Goal: Find specific page/section: Find specific page/section

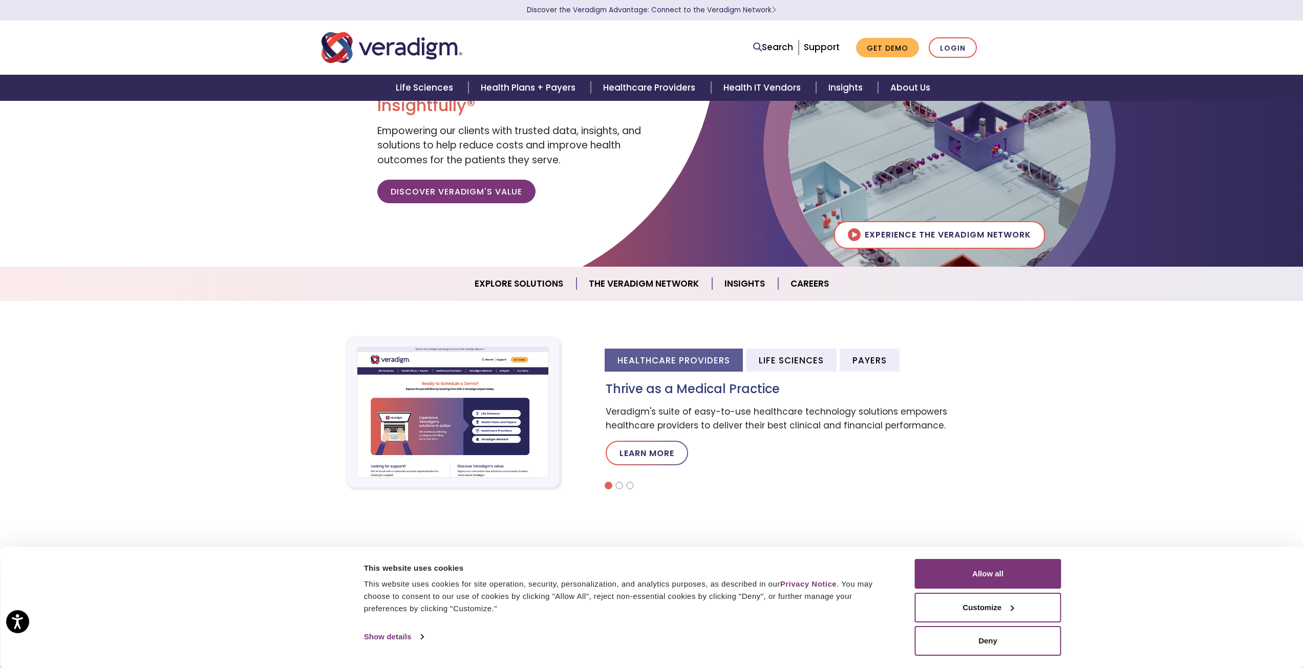
scroll to position [102, 0]
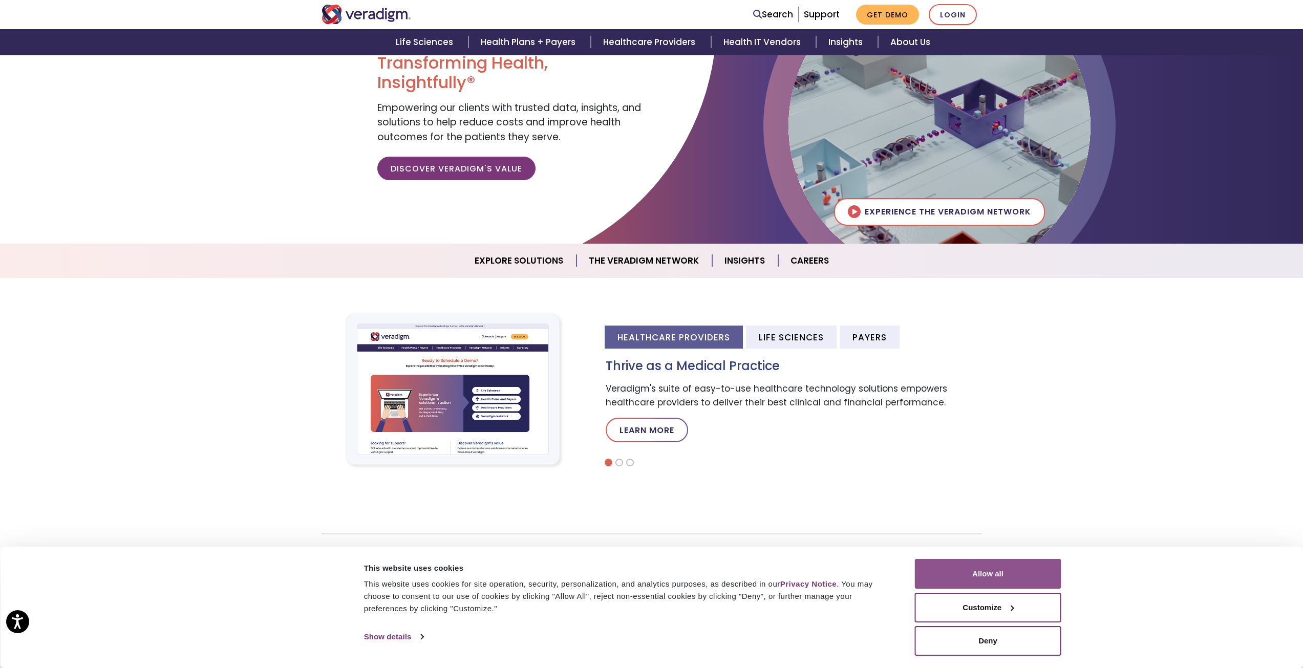
click at [991, 571] on button "Allow all" at bounding box center [988, 574] width 146 height 30
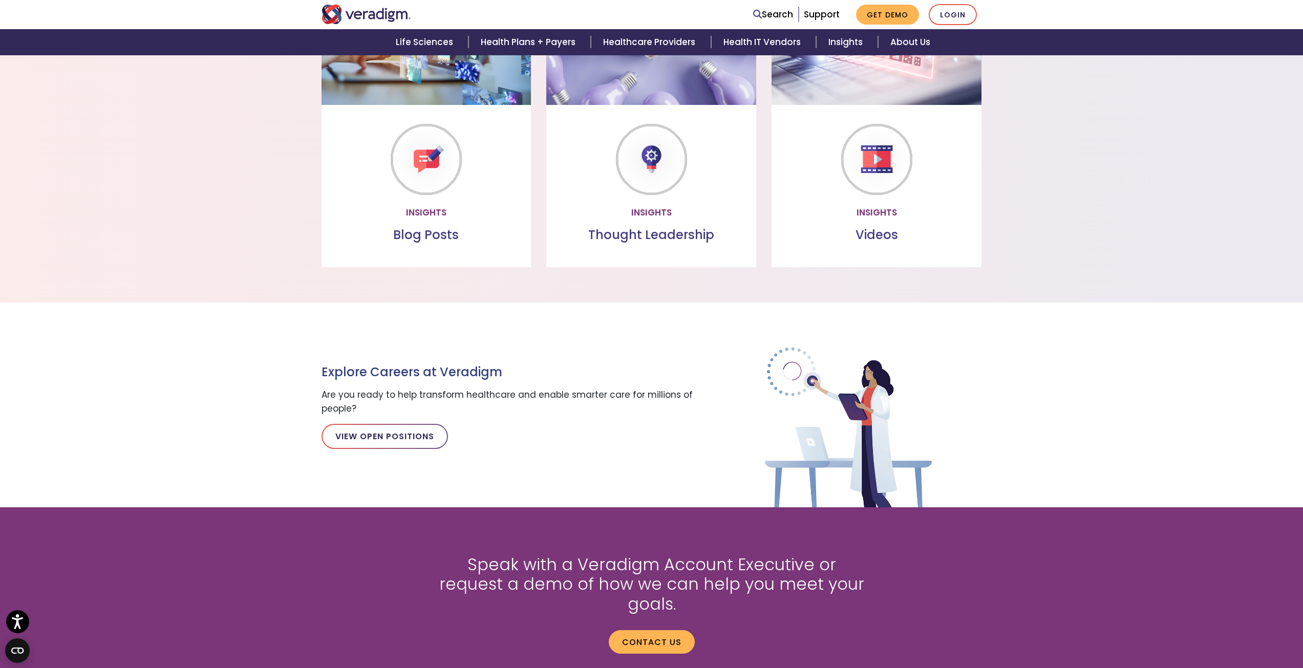
scroll to position [922, 0]
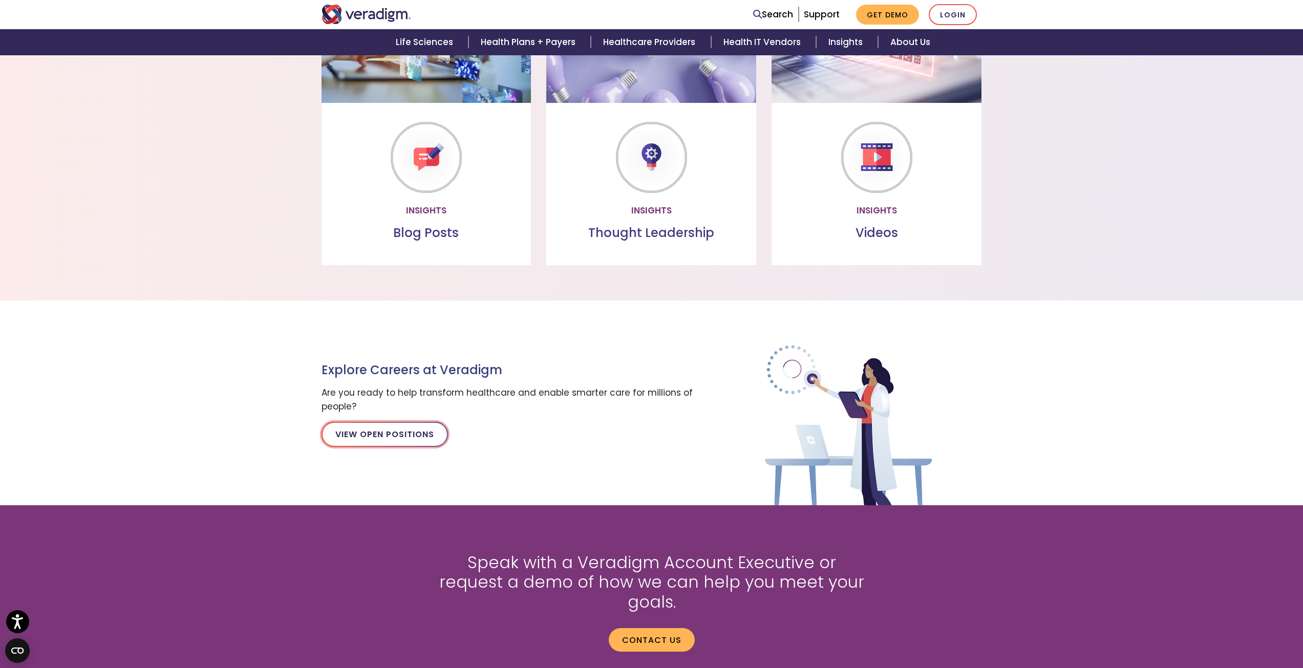
click at [379, 438] on link "View Open Positions" at bounding box center [385, 434] width 126 height 25
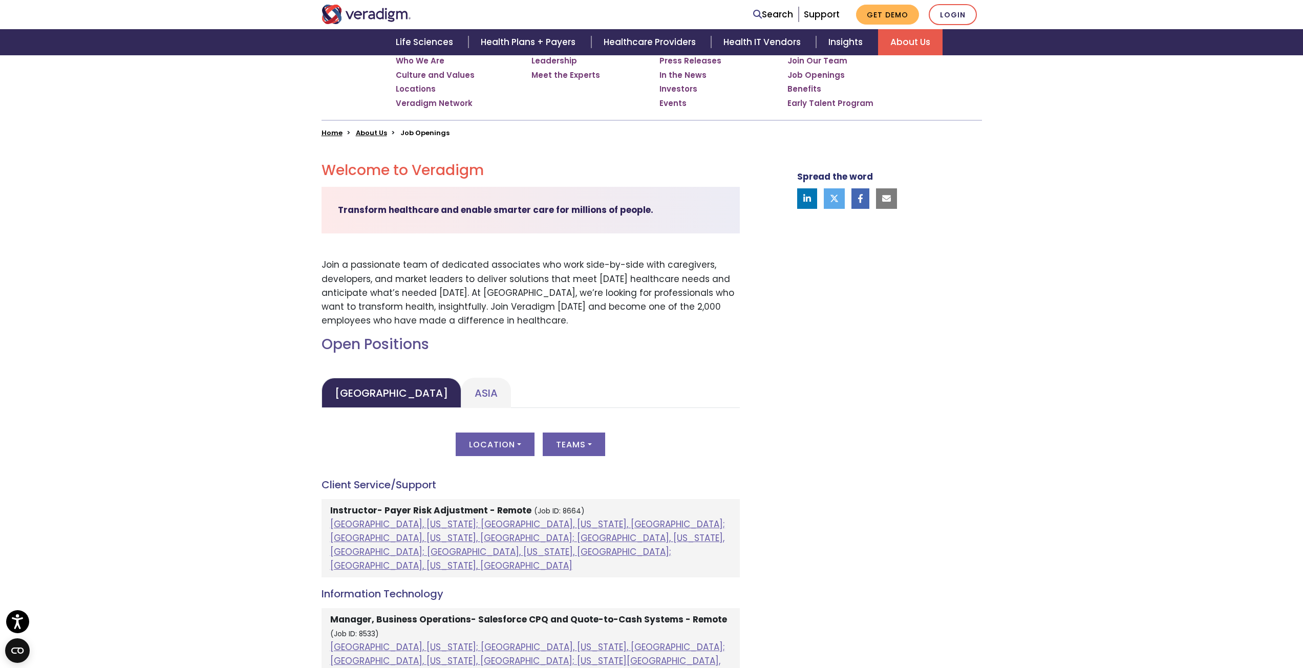
scroll to position [205, 0]
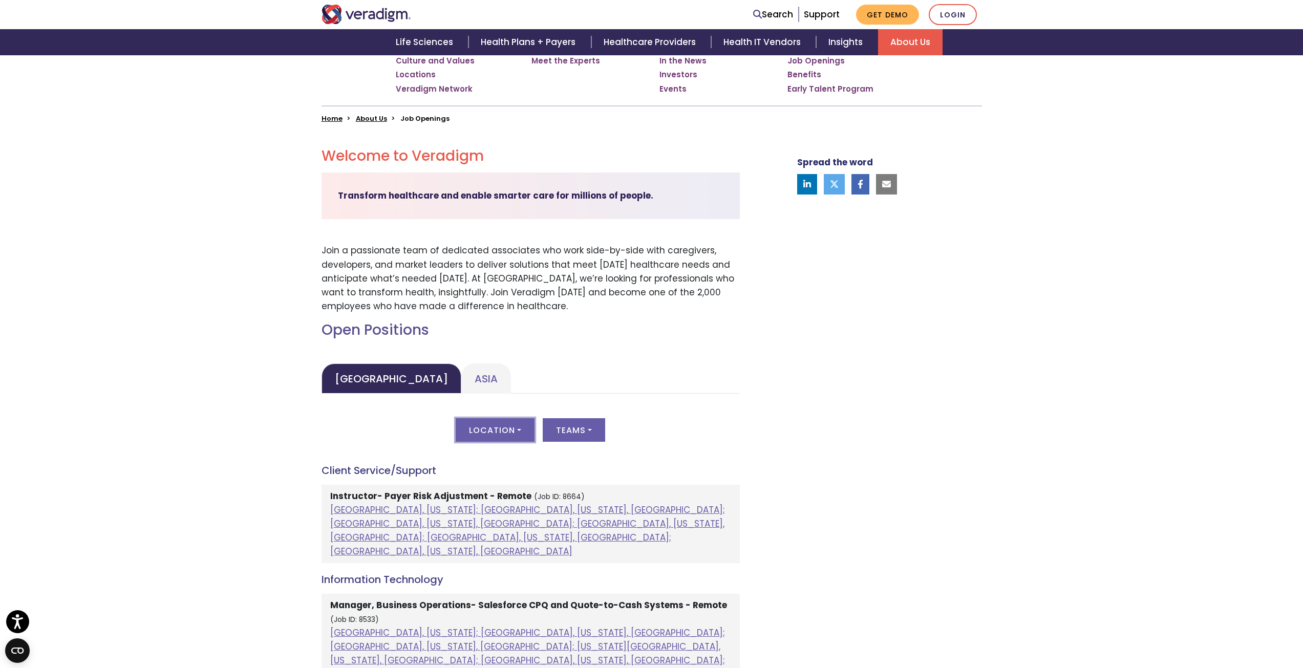
click at [498, 430] on button "Location" at bounding box center [495, 430] width 79 height 24
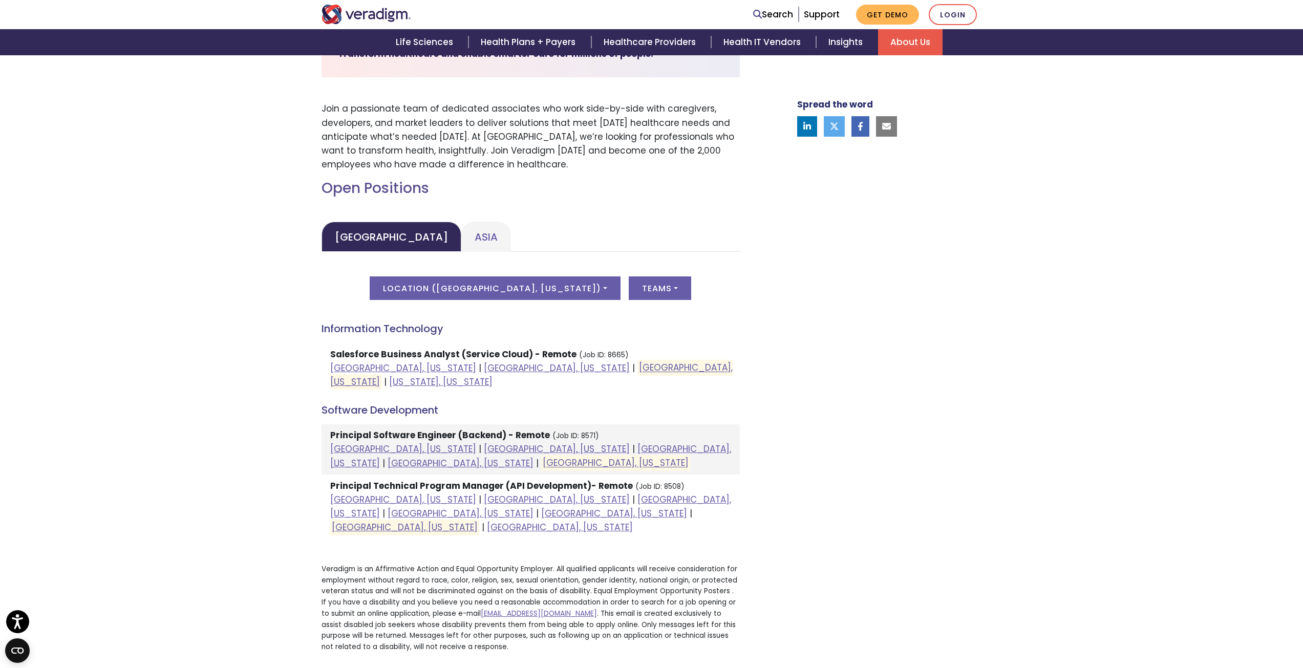
scroll to position [358, 0]
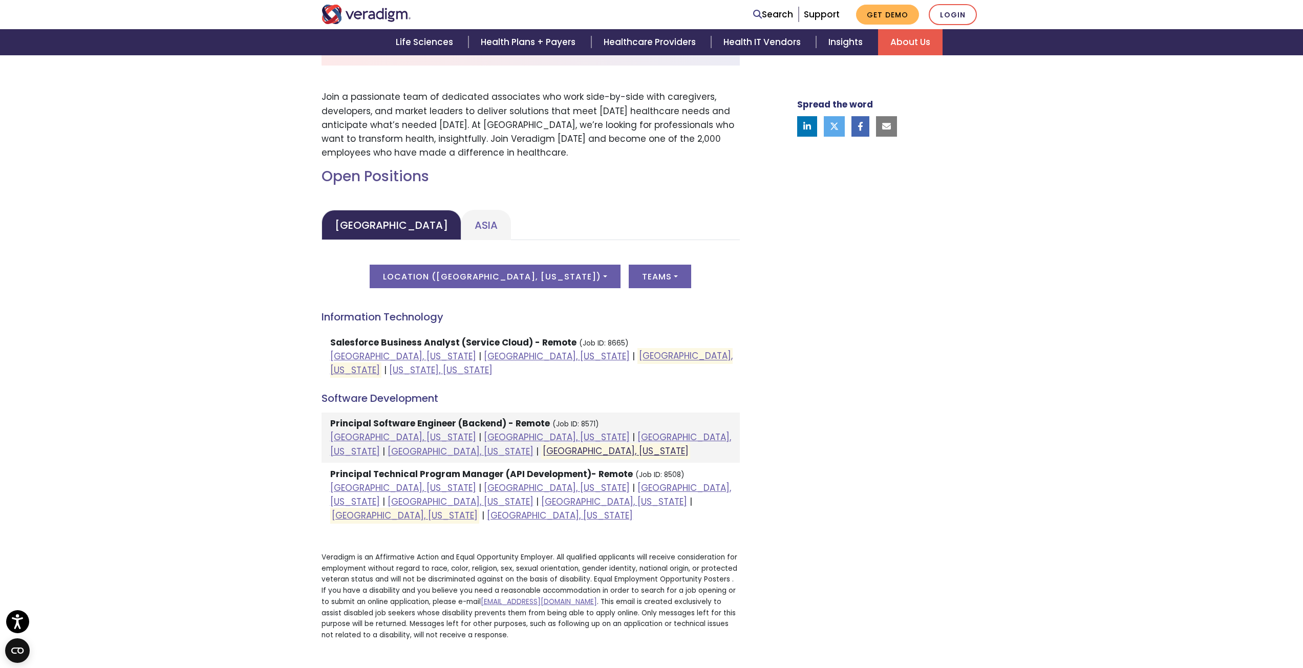
click at [689, 445] on link "[GEOGRAPHIC_DATA], [US_STATE]" at bounding box center [616, 451] width 146 height 12
click at [424, 510] on link "[GEOGRAPHIC_DATA], [US_STATE]" at bounding box center [405, 516] width 146 height 12
